Goal: Information Seeking & Learning: Learn about a topic

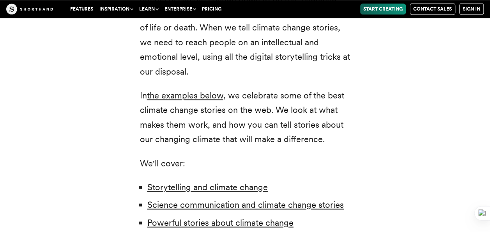
scroll to position [500, 0]
click at [169, 71] on p "But we still face the barriers of misinformation, apathy, climate denial, and s…" at bounding box center [245, 20] width 211 height 117
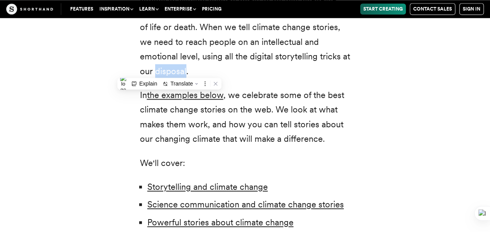
drag, startPoint x: 169, startPoint y: 71, endPoint x: 134, endPoint y: 105, distance: 48.6
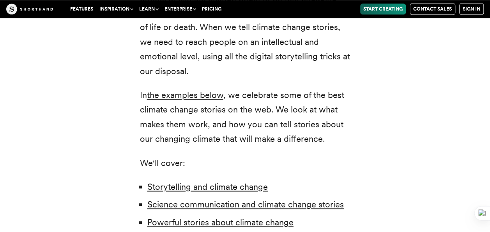
click at [316, 95] on p "In the examples below , we celebrate some of the best climate change stories on…" at bounding box center [245, 117] width 211 height 59
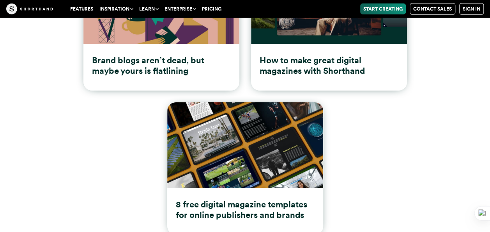
scroll to position [10100, 0]
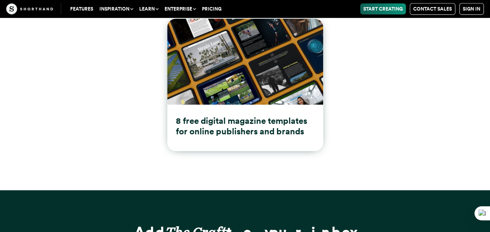
type input "**********"
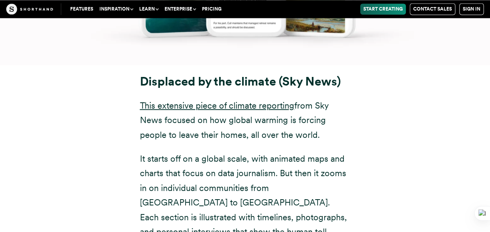
scroll to position [3657, 0]
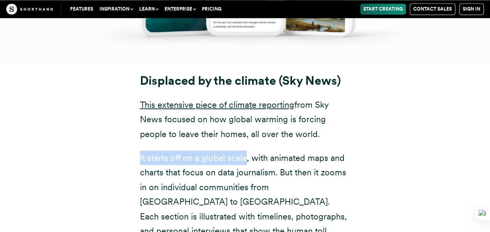
drag, startPoint x: 137, startPoint y: 117, endPoint x: 246, endPoint y: 119, distance: 109.3
click at [246, 119] on div "Displaced by the climate (Sky News) This extensive piece of climate reporting f…" at bounding box center [245, 189] width 242 height 232
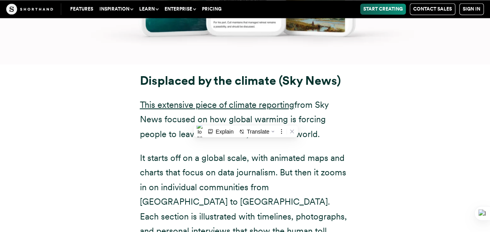
click at [118, 128] on div "Displaced by the climate (Sky News) This extensive piece of climate reporting f…" at bounding box center [246, 189] width 484 height 251
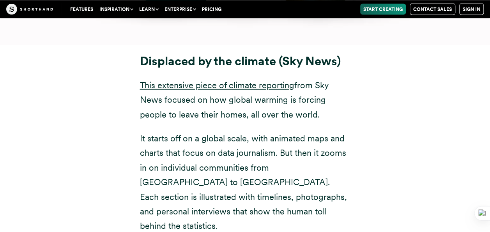
scroll to position [3676, 0]
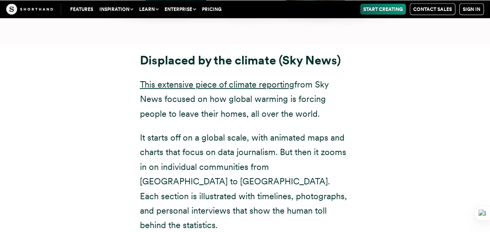
click at [244, 130] on p "It starts off on a global scale, with animated maps and charts that focus on da…" at bounding box center [245, 181] width 211 height 102
drag, startPoint x: 244, startPoint y: 110, endPoint x: 328, endPoint y: 118, distance: 85.1
click at [328, 130] on p "It starts off on a global scale, with animated maps and charts that focus on da…" at bounding box center [245, 181] width 211 height 102
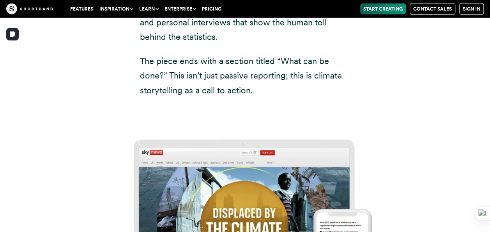
scroll to position [3856, 0]
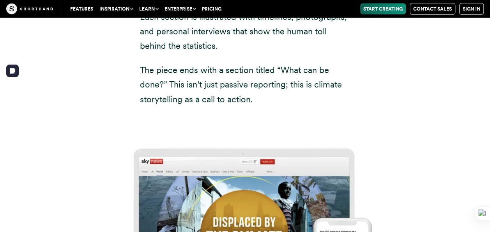
click at [183, 116] on img at bounding box center [245, 232] width 490 height 232
click at [211, 116] on img at bounding box center [245, 232] width 490 height 232
drag, startPoint x: 211, startPoint y: 105, endPoint x: 239, endPoint y: 192, distance: 92.2
click at [239, 192] on img at bounding box center [245, 232] width 490 height 232
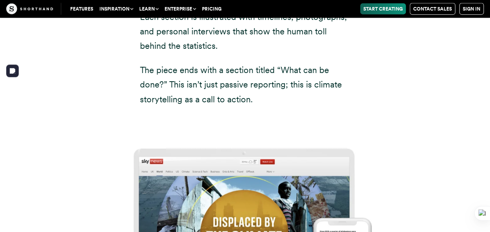
click at [239, 192] on img at bounding box center [245, 232] width 490 height 232
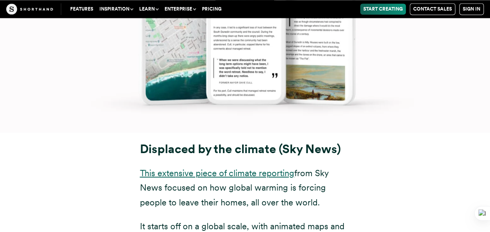
scroll to position [3588, 0]
click at [219, 168] on link "This extensive piece of climate reporting" at bounding box center [217, 173] width 154 height 10
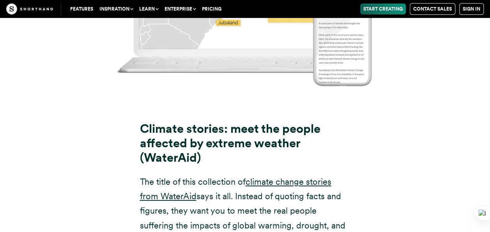
scroll to position [4350, 0]
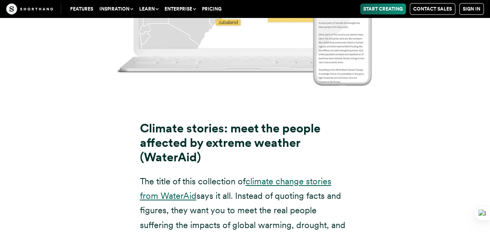
click at [178, 176] on link "climate change stories from WaterAid" at bounding box center [236, 188] width 192 height 25
